Goal: Task Accomplishment & Management: Complete application form

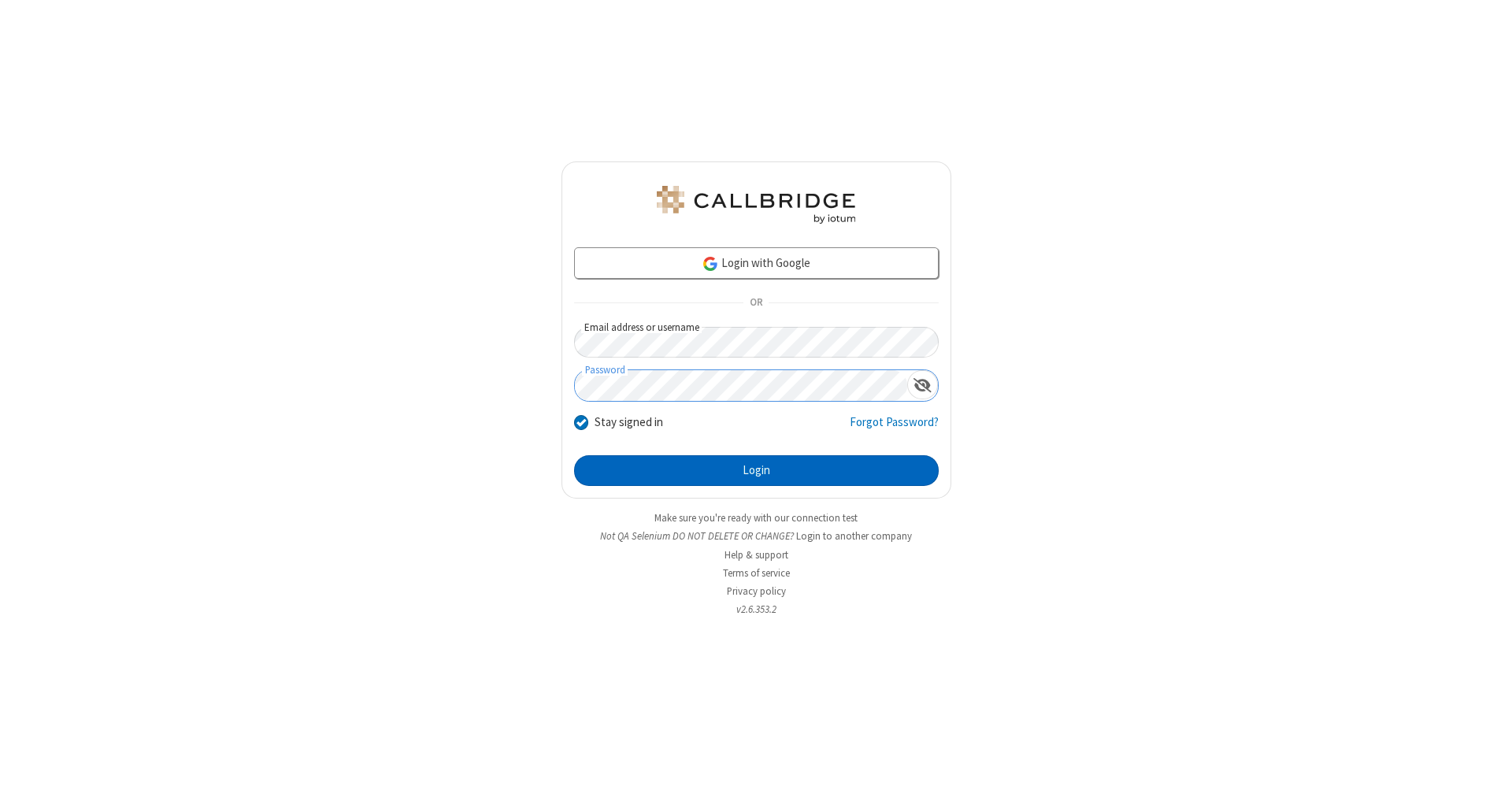
click at [756, 471] on button "Login" at bounding box center [756, 471] width 365 height 31
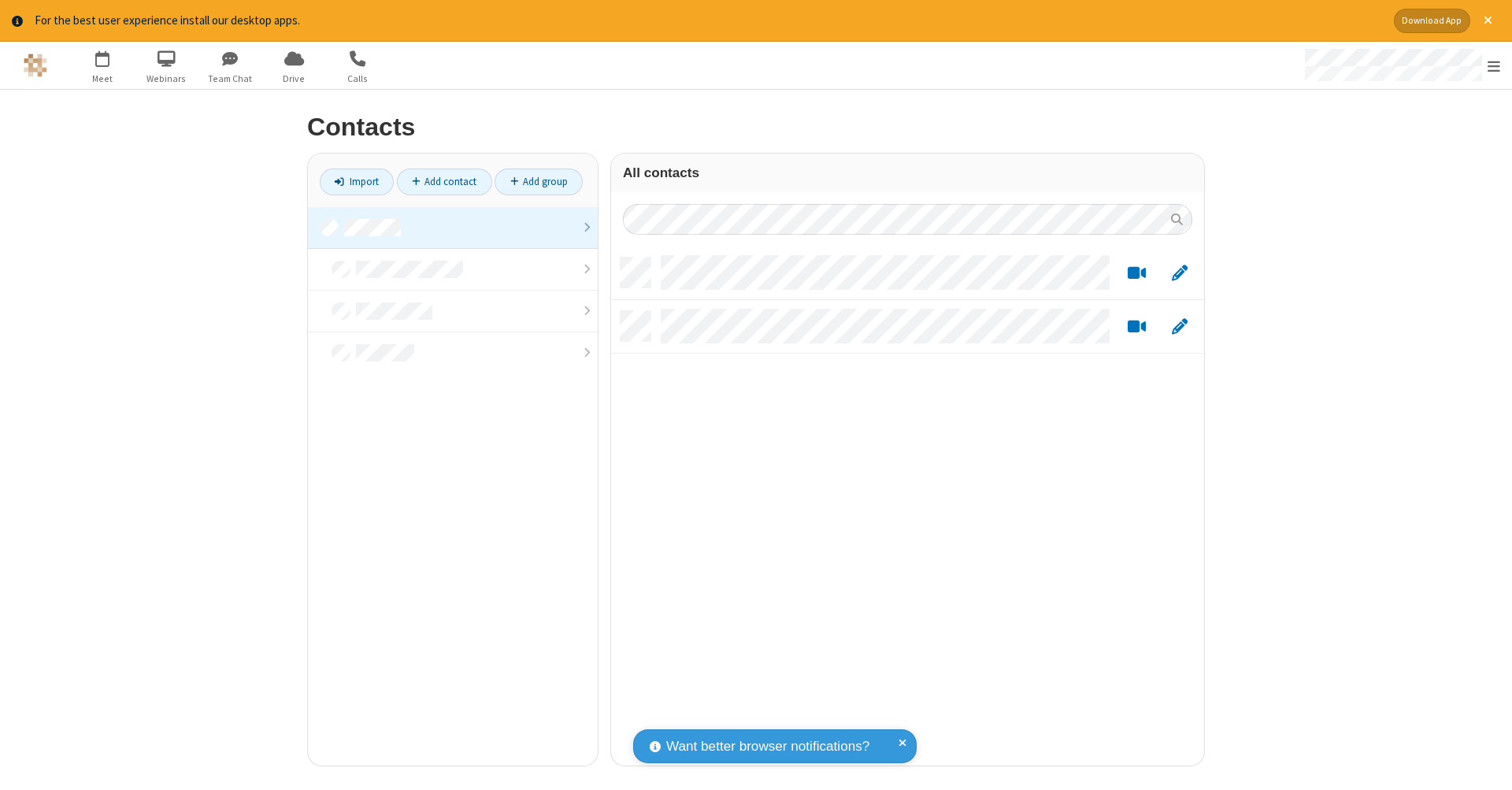
scroll to position [508, 581]
click at [452, 227] on link at bounding box center [452, 228] width 290 height 42
click at [444, 181] on link "Add contact" at bounding box center [444, 181] width 95 height 27
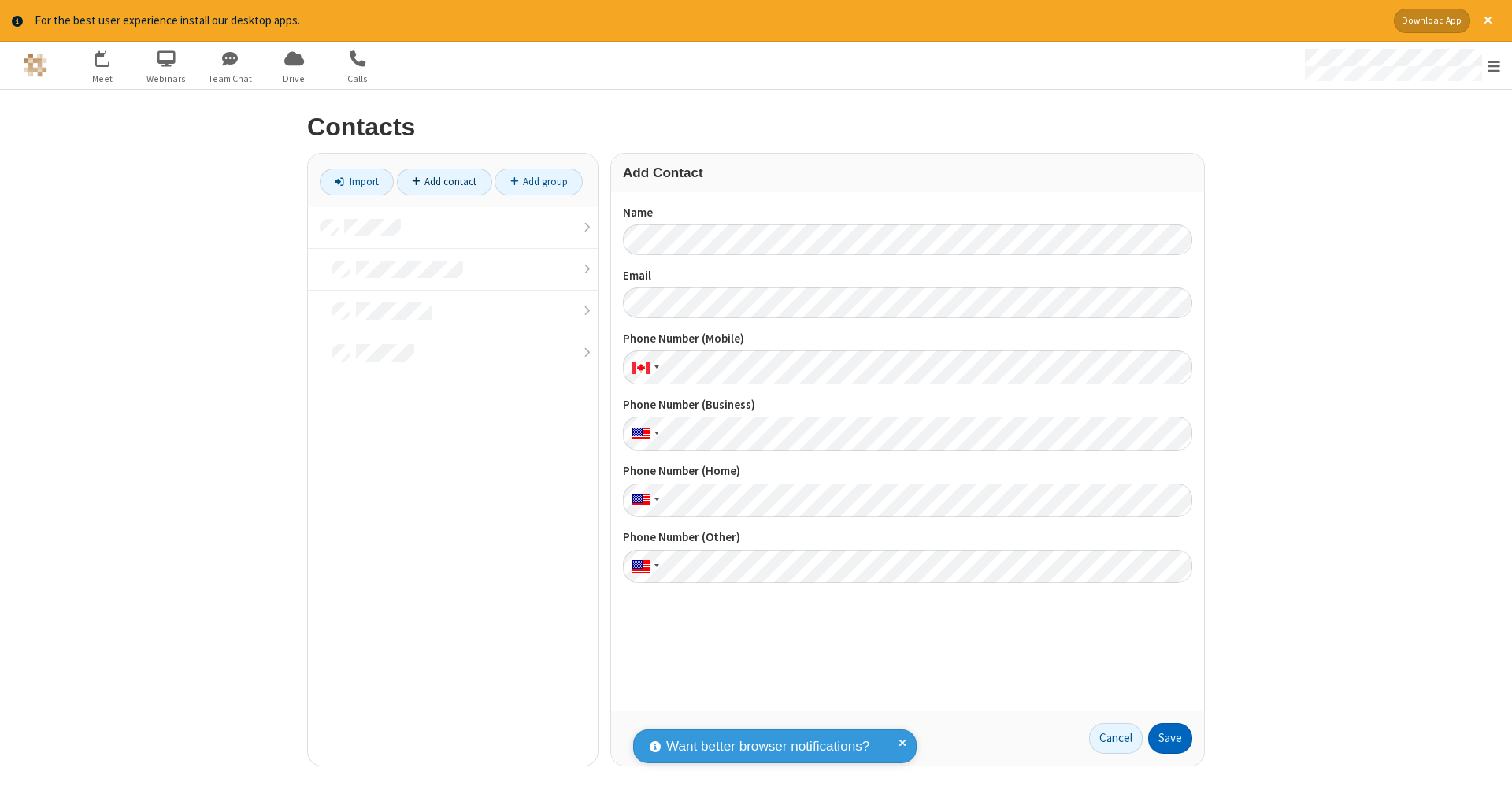
click at [1171, 737] on button "Save" at bounding box center [1171, 738] width 44 height 31
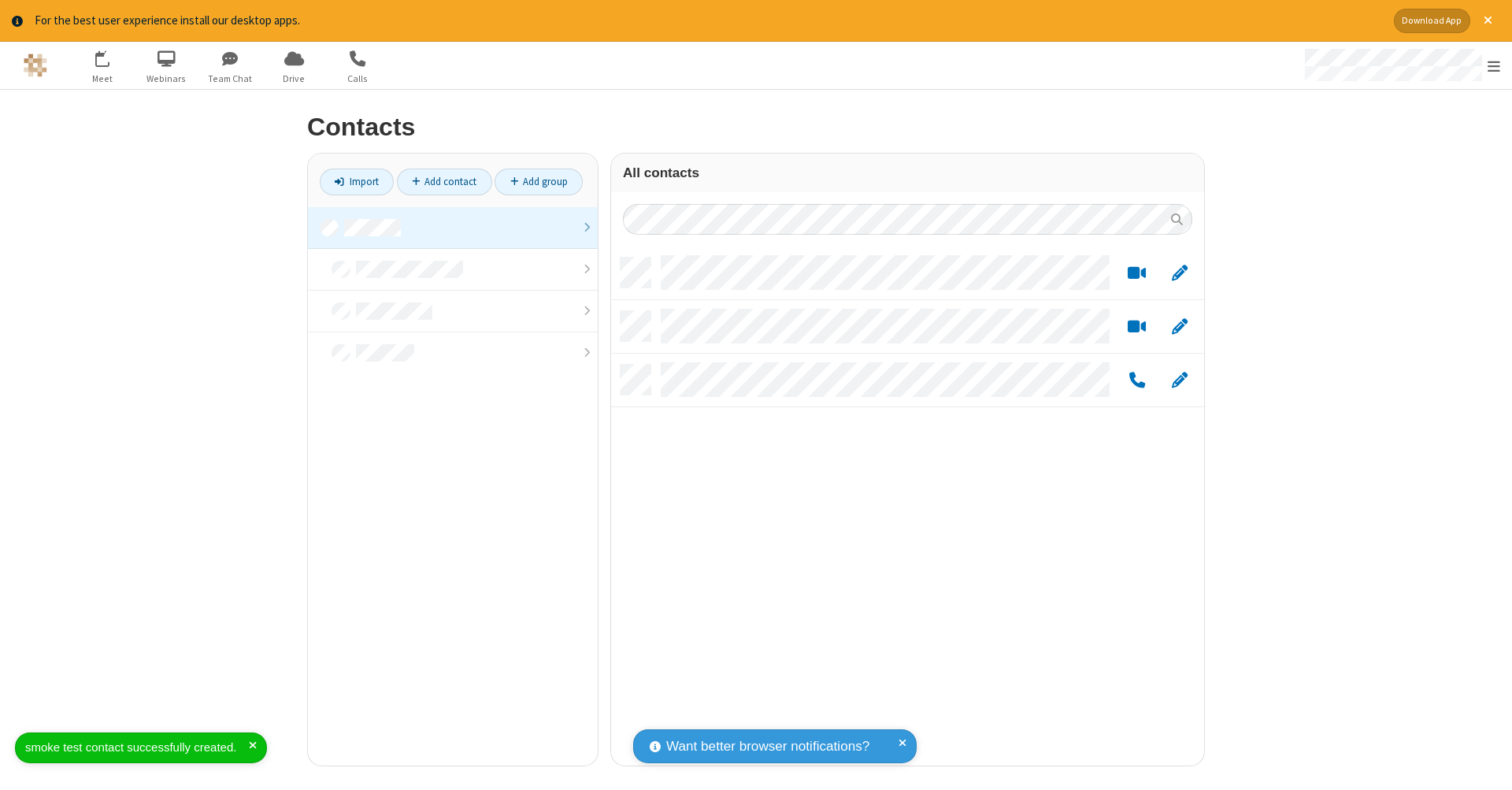
scroll to position [508, 581]
click at [444, 181] on link "Add contact" at bounding box center [444, 181] width 95 height 27
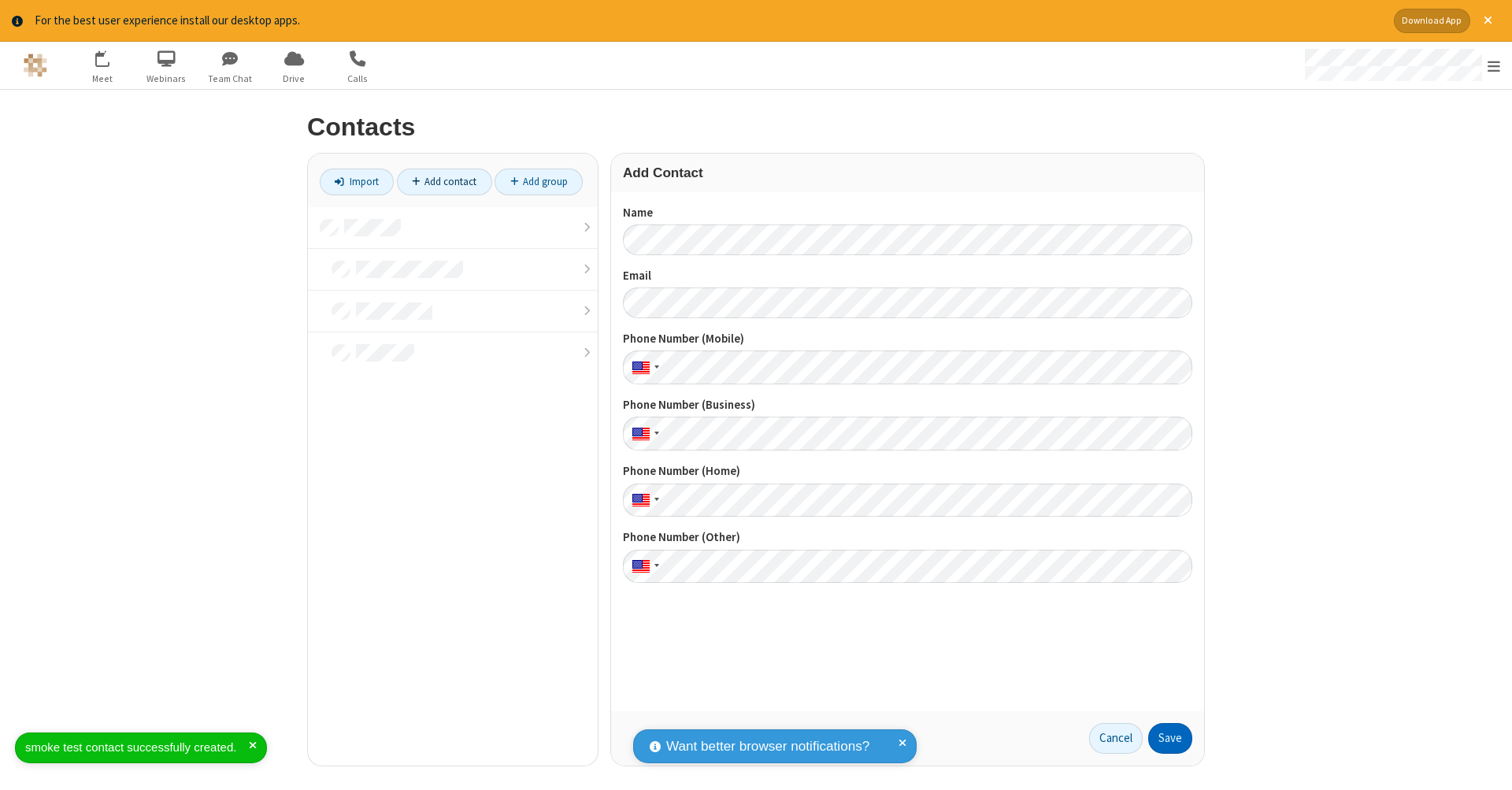
click at [1171, 737] on button "Save" at bounding box center [1171, 738] width 44 height 31
